Goal: Information Seeking & Learning: Learn about a topic

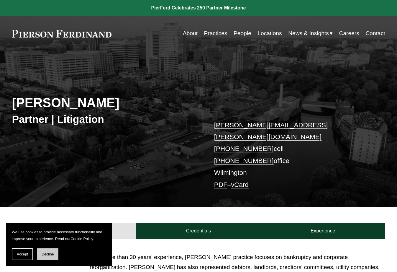
click at [47, 256] on button "Decline" at bounding box center [47, 254] width 21 height 12
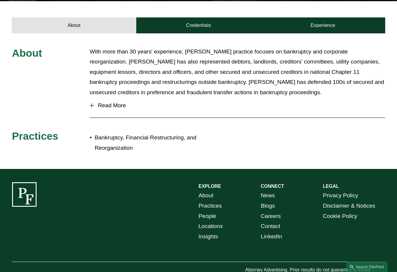
scroll to position [220, 0]
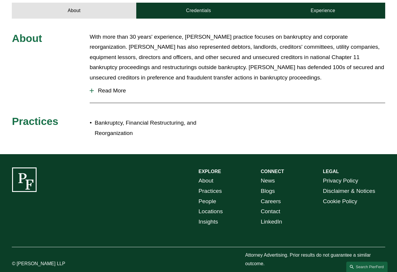
click at [205, 206] on link "Locations" at bounding box center [211, 211] width 24 height 10
click at [243, 122] on div "About With more than 30 years' experience, Mr. Carbino’s practice focuses on ba…" at bounding box center [198, 86] width 397 height 109
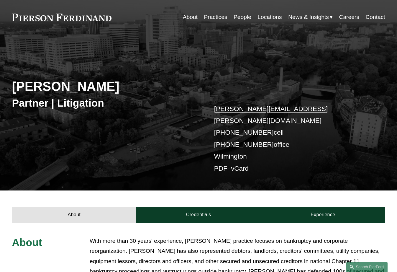
scroll to position [0, 0]
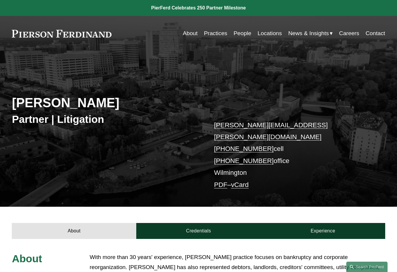
click at [228, 252] on p "With more than 30 years' experience, Mr. Carbino’s practice focuses on bankrupt…" at bounding box center [238, 277] width 296 height 51
click at [244, 181] on link "vCard" at bounding box center [240, 184] width 18 height 7
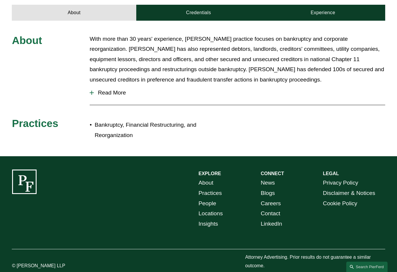
scroll to position [220, 0]
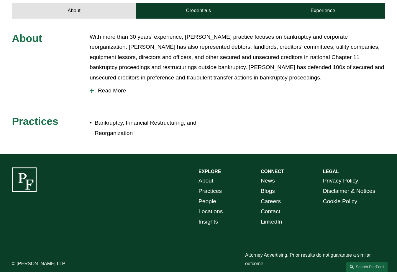
click at [114, 118] on p "Bankruptcy, Financial Restructuring, and Reorganization" at bounding box center [147, 128] width 104 height 20
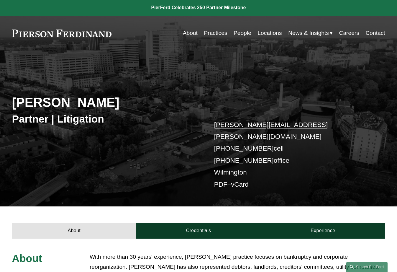
scroll to position [0, 0]
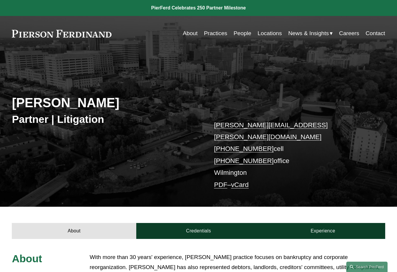
click at [212, 34] on link "Practices" at bounding box center [215, 33] width 23 height 11
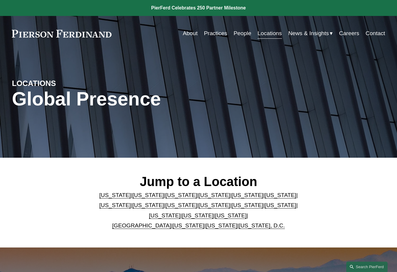
click at [39, 186] on div "Jump to a Location Arizona | California | Colorado | Delaware | Florida | Georg…" at bounding box center [198, 202] width 397 height 57
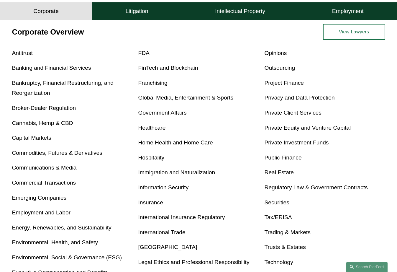
scroll to position [187, 0]
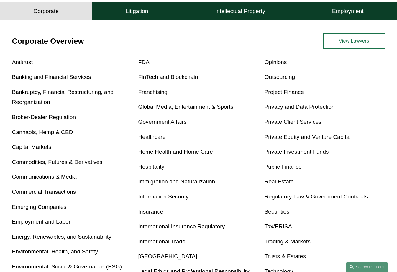
click at [76, 96] on link "Bankruptcy, Financial Restructuring, and Reorganization" at bounding box center [63, 97] width 102 height 17
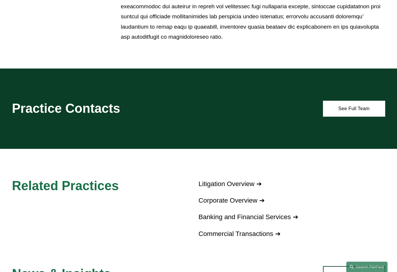
scroll to position [499, 0]
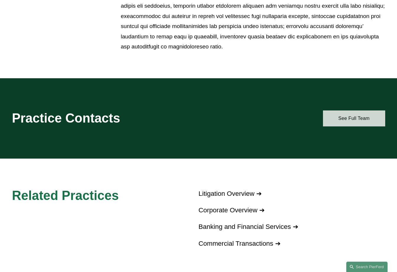
click at [339, 121] on link "See Full Team" at bounding box center [354, 118] width 62 height 16
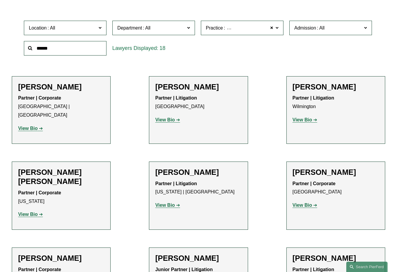
scroll to position [177, 0]
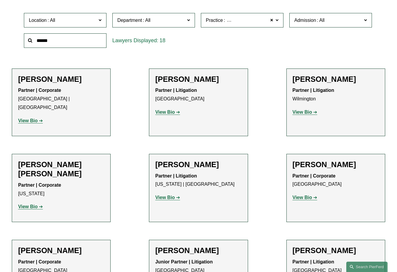
click at [33, 204] on strong "View Bio" at bounding box center [27, 206] width 19 height 5
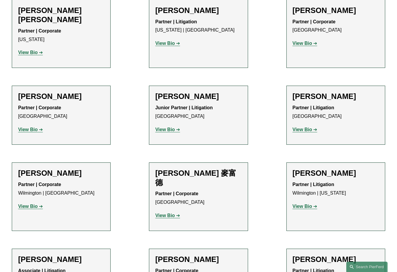
scroll to position [334, 0]
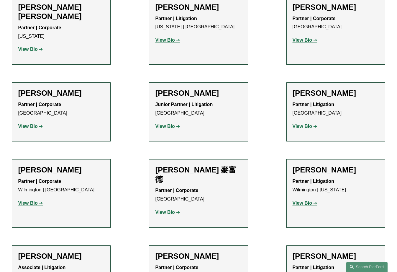
click at [36, 200] on strong "View Bio" at bounding box center [27, 202] width 19 height 5
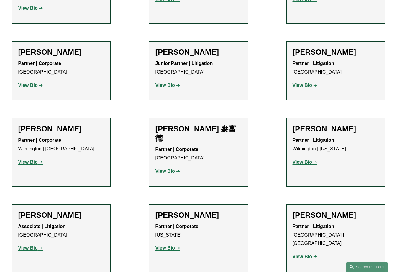
scroll to position [393, 0]
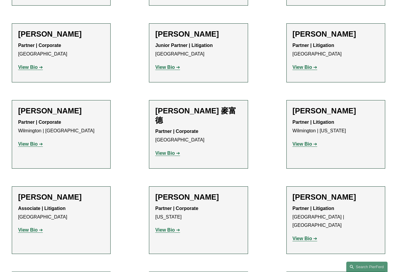
click at [32, 227] on strong "View Bio" at bounding box center [27, 229] width 19 height 5
click at [173, 227] on strong "View Bio" at bounding box center [164, 229] width 19 height 5
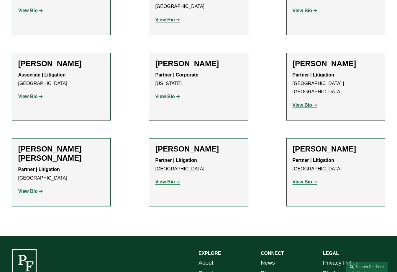
scroll to position [541, 0]
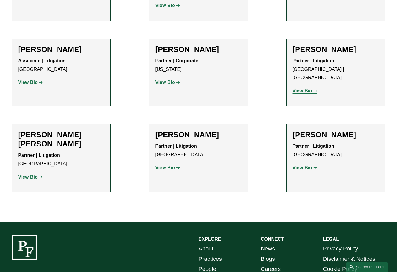
click at [303, 165] on strong "View Bio" at bounding box center [302, 167] width 19 height 5
click at [38, 174] on link "View Bio" at bounding box center [30, 176] width 25 height 5
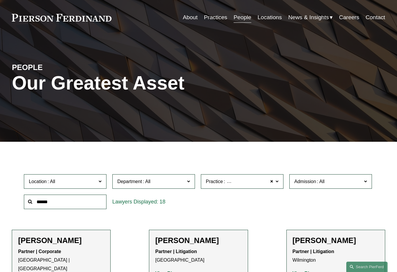
scroll to position [0, 0]
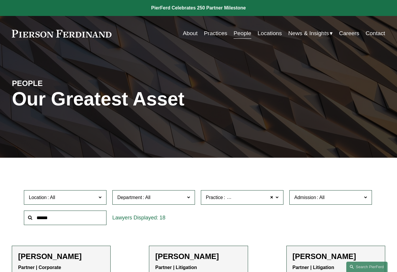
click at [130, 159] on div at bounding box center [198, 162] width 397 height 8
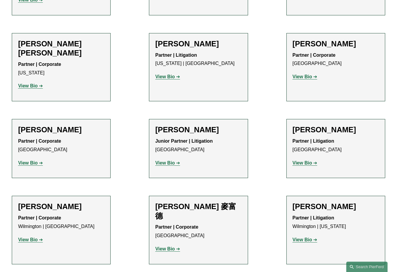
scroll to position [305, 0]
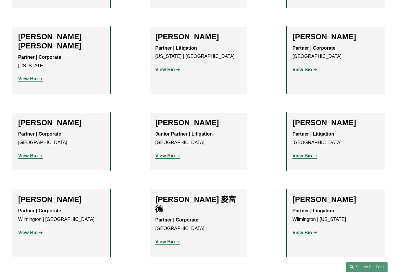
click at [171, 239] on strong "View Bio" at bounding box center [164, 241] width 19 height 5
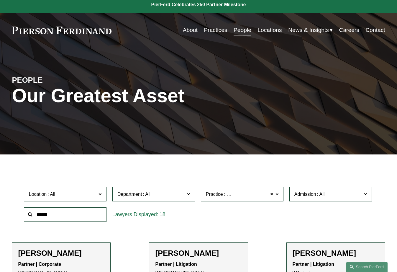
scroll to position [0, 0]
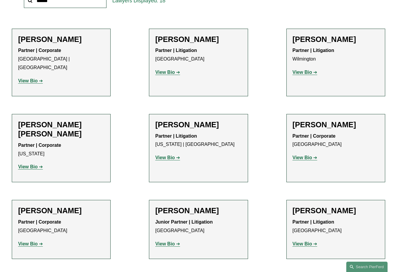
scroll to position [226, 0]
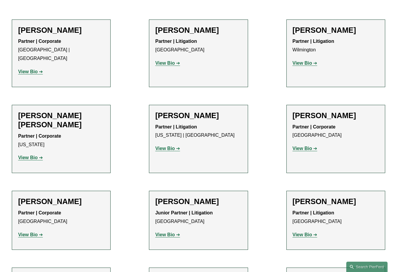
click at [32, 69] on strong "View Bio" at bounding box center [27, 71] width 19 height 5
click at [131, 136] on ul "Filter Location All Atlanta Austin Bellevue Boston Charlotte Chicago Cincinnati…" at bounding box center [198, 233] width 397 height 581
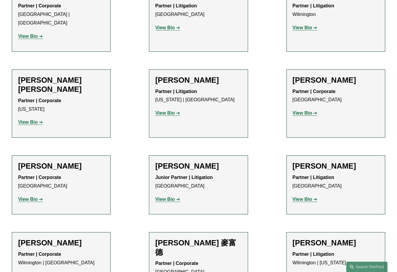
scroll to position [266, 0]
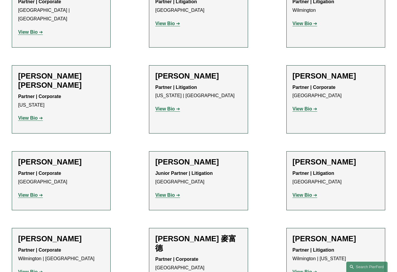
click at [27, 115] on strong "View Bio" at bounding box center [27, 117] width 19 height 5
click at [30, 115] on strong "View Bio" at bounding box center [27, 117] width 19 height 5
click at [123, 181] on ul "Filter Location All Atlanta Austin Bellevue Boston Charlotte Chicago Cincinnati…" at bounding box center [198, 194] width 397 height 581
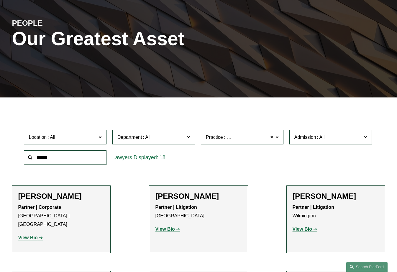
scroll to position [0, 0]
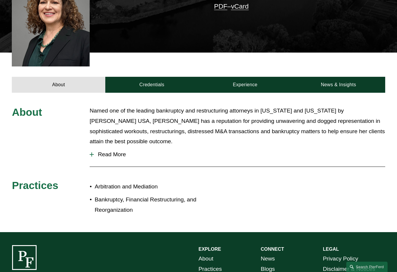
scroll to position [187, 0]
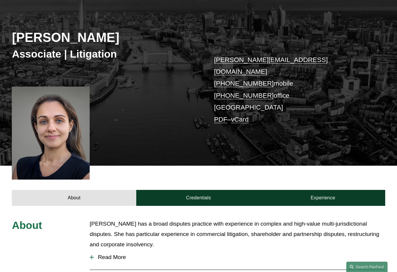
scroll to position [52, 0]
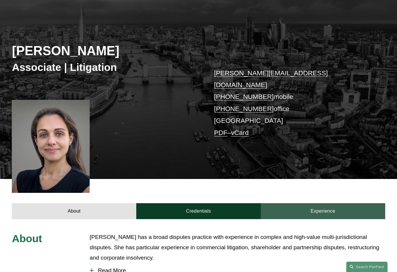
click at [330, 203] on link "Experience" at bounding box center [323, 211] width 125 height 16
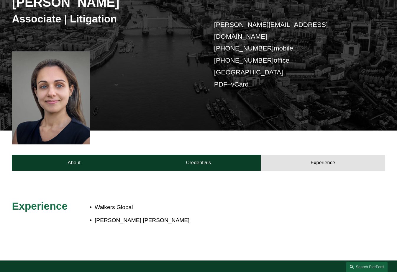
scroll to position [150, 0]
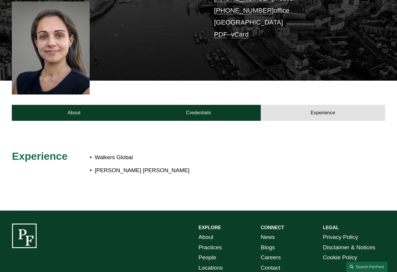
drag, startPoint x: 206, startPoint y: 228, endPoint x: 222, endPoint y: 233, distance: 16.8
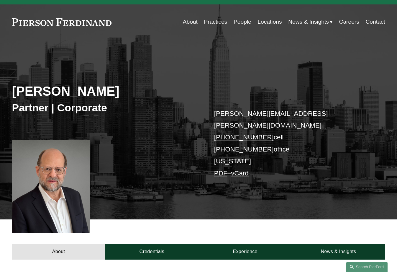
scroll to position [30, 0]
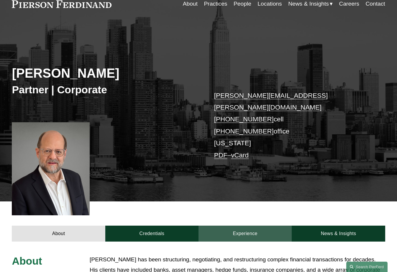
click at [266, 225] on link "Experience" at bounding box center [245, 233] width 93 height 16
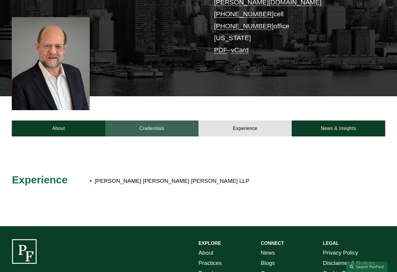
scroll to position [137, 0]
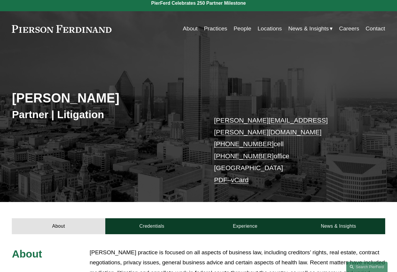
scroll to position [10, 0]
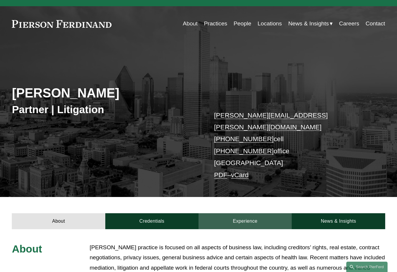
click at [244, 213] on link "Experience" at bounding box center [245, 221] width 93 height 16
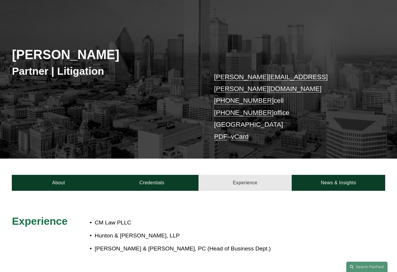
scroll to position [49, 0]
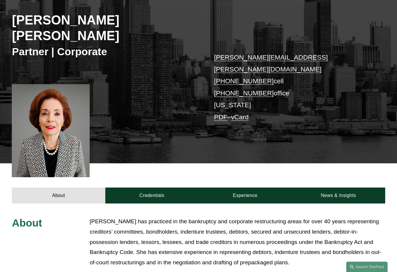
scroll to position [167, 0]
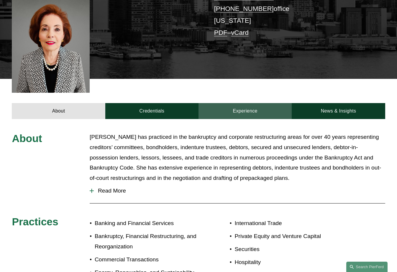
click at [239, 103] on link "Experience" at bounding box center [245, 111] width 93 height 16
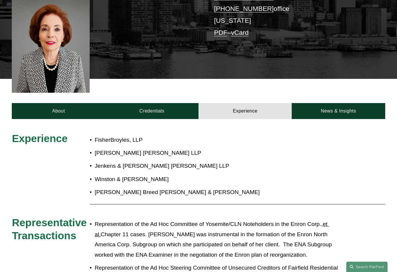
click at [252, 148] on ul "FisherBroyles, LLP Troutman Sanders LLP Jenkens & Gilchrist Parker Chapin LLP W…" at bounding box center [214, 166] width 249 height 62
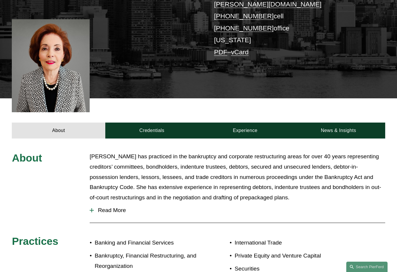
scroll to position [148, 0]
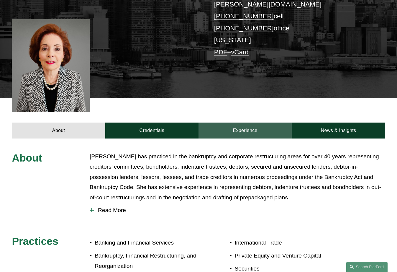
click at [250, 122] on link "Experience" at bounding box center [245, 130] width 93 height 16
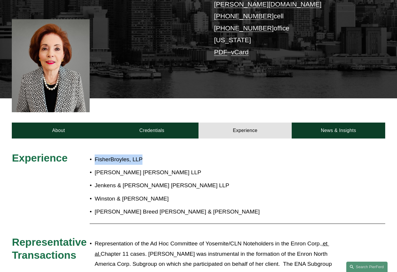
drag, startPoint x: 95, startPoint y: 133, endPoint x: 165, endPoint y: 130, distance: 70.0
click at [165, 154] on p "FisherBroyles, LLP" at bounding box center [217, 159] width 244 height 10
